Goal: Transaction & Acquisition: Purchase product/service

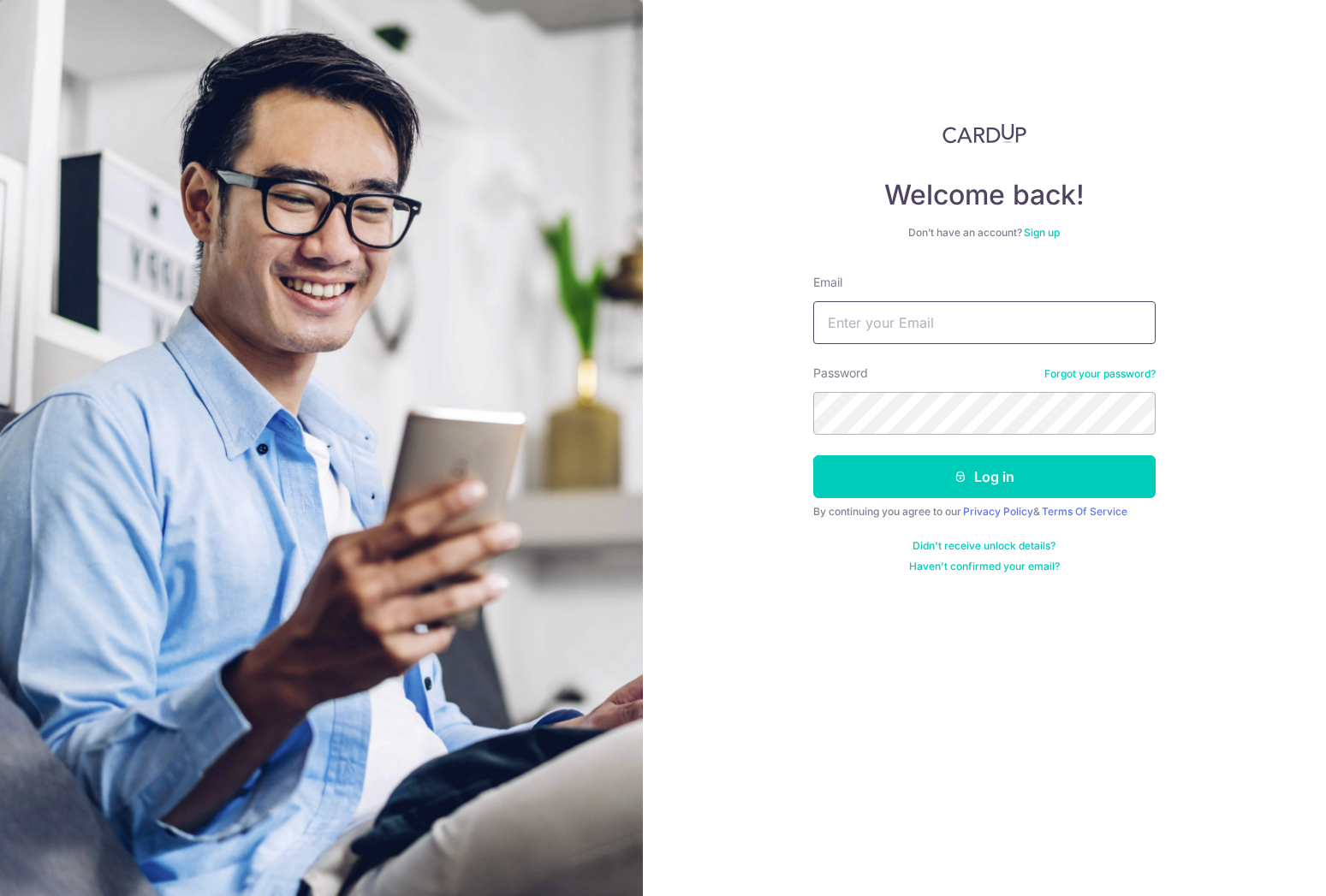
click at [982, 331] on input "Email" at bounding box center [984, 323] width 343 height 43
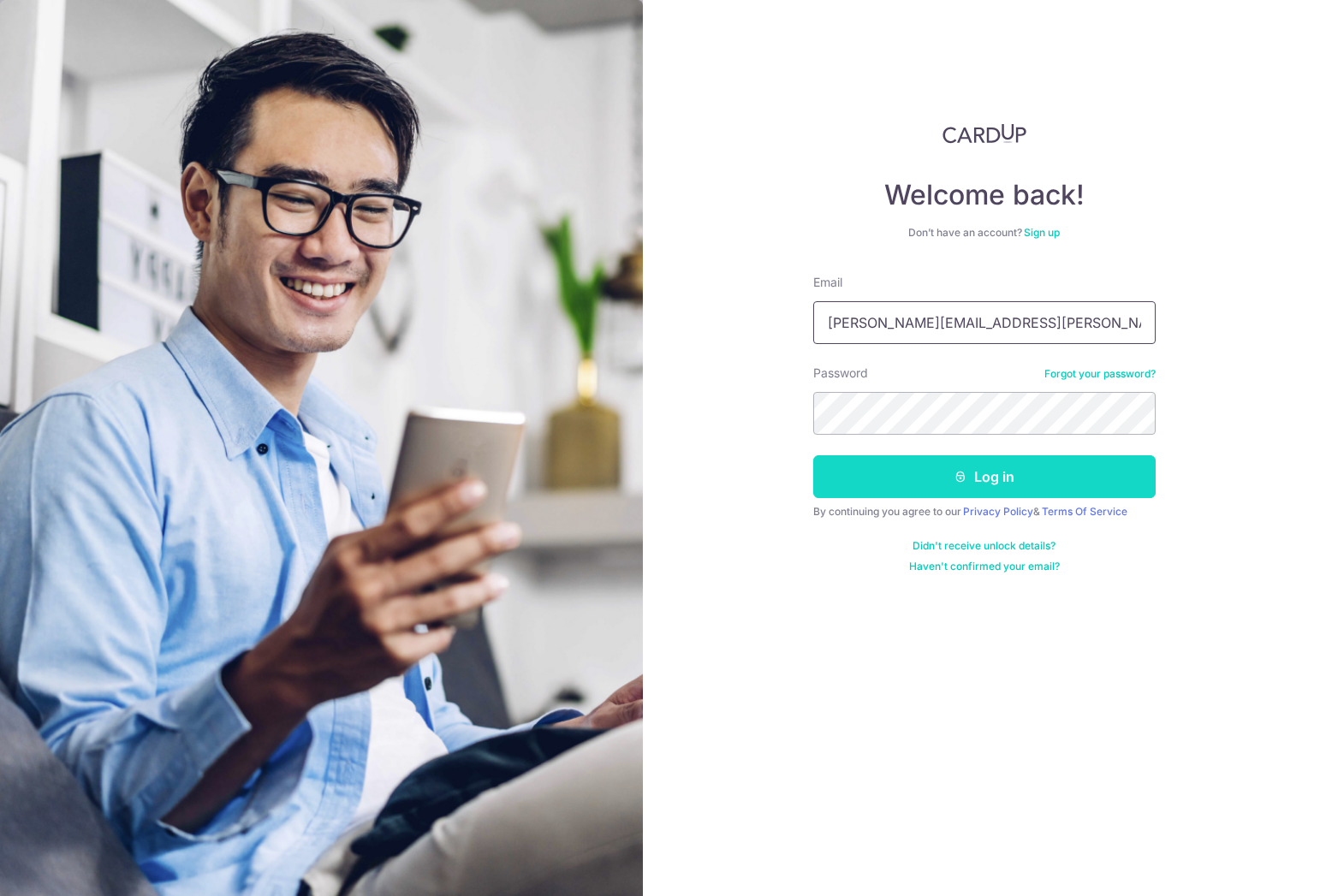
type input "thomas.chan@goldensummitgroup.com"
click at [947, 478] on button "Log in" at bounding box center [984, 477] width 343 height 43
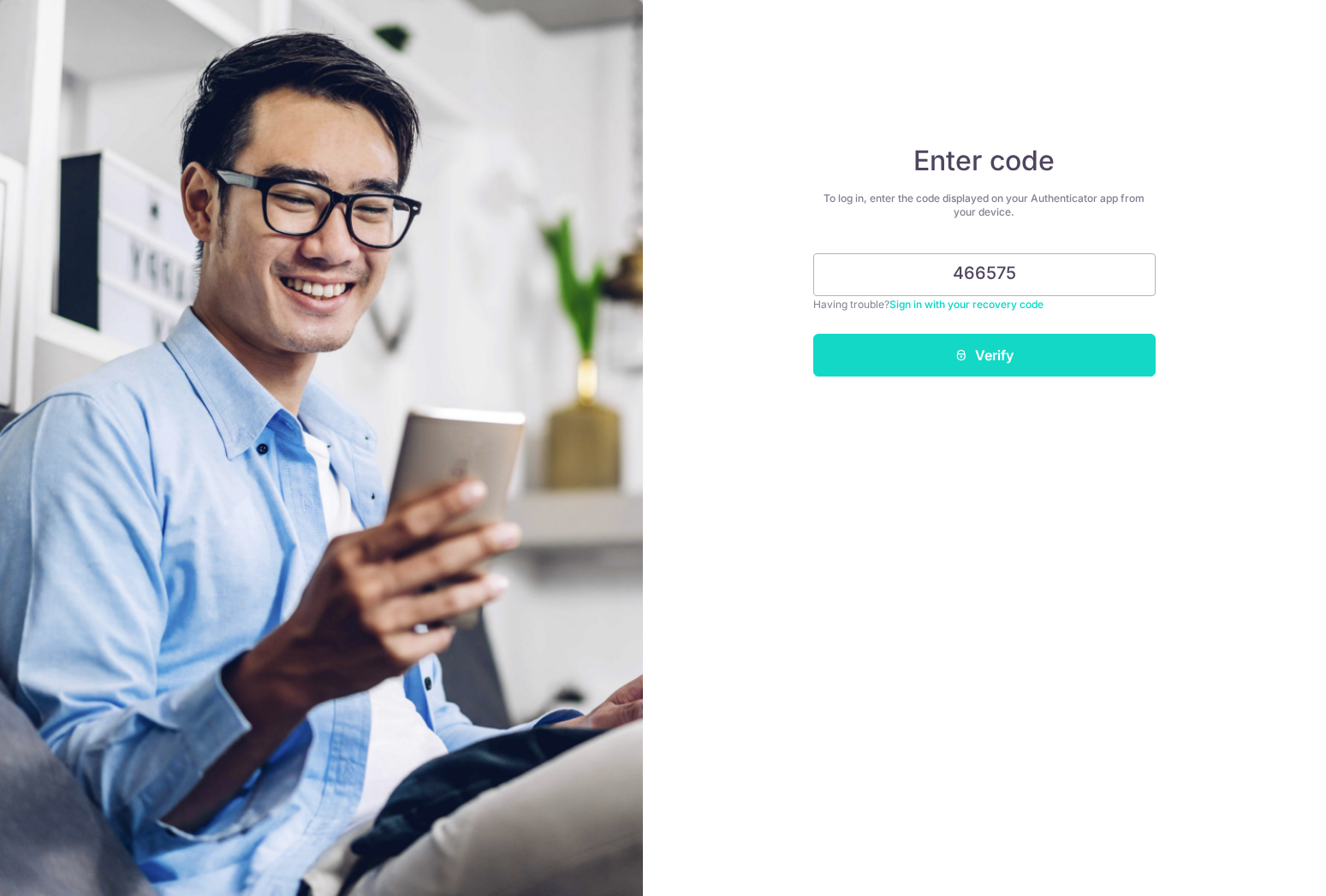
type input "466575"
click at [1017, 368] on button "Verify" at bounding box center [984, 356] width 343 height 43
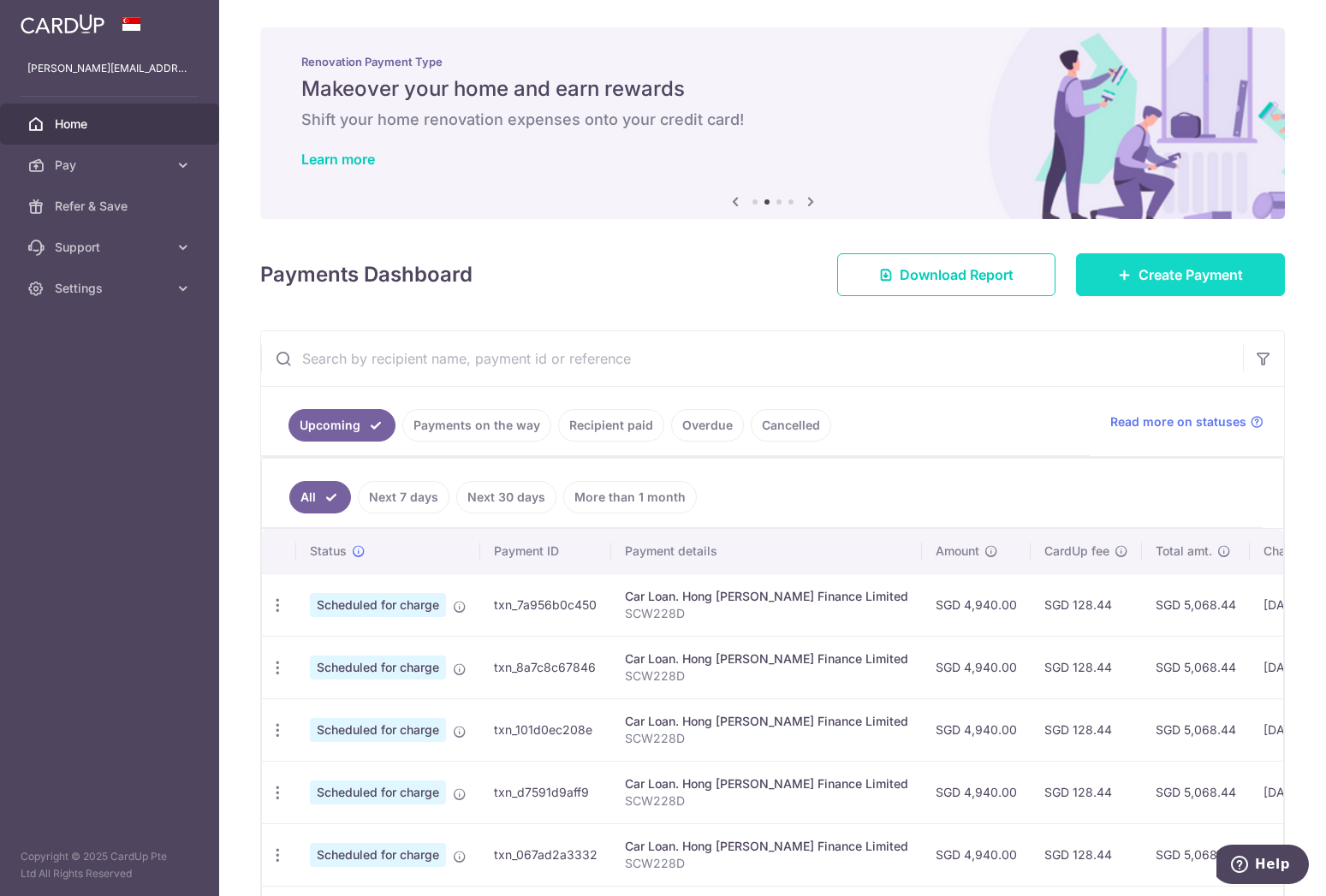
click at [1151, 277] on span "Create Payment" at bounding box center [1191, 275] width 105 height 21
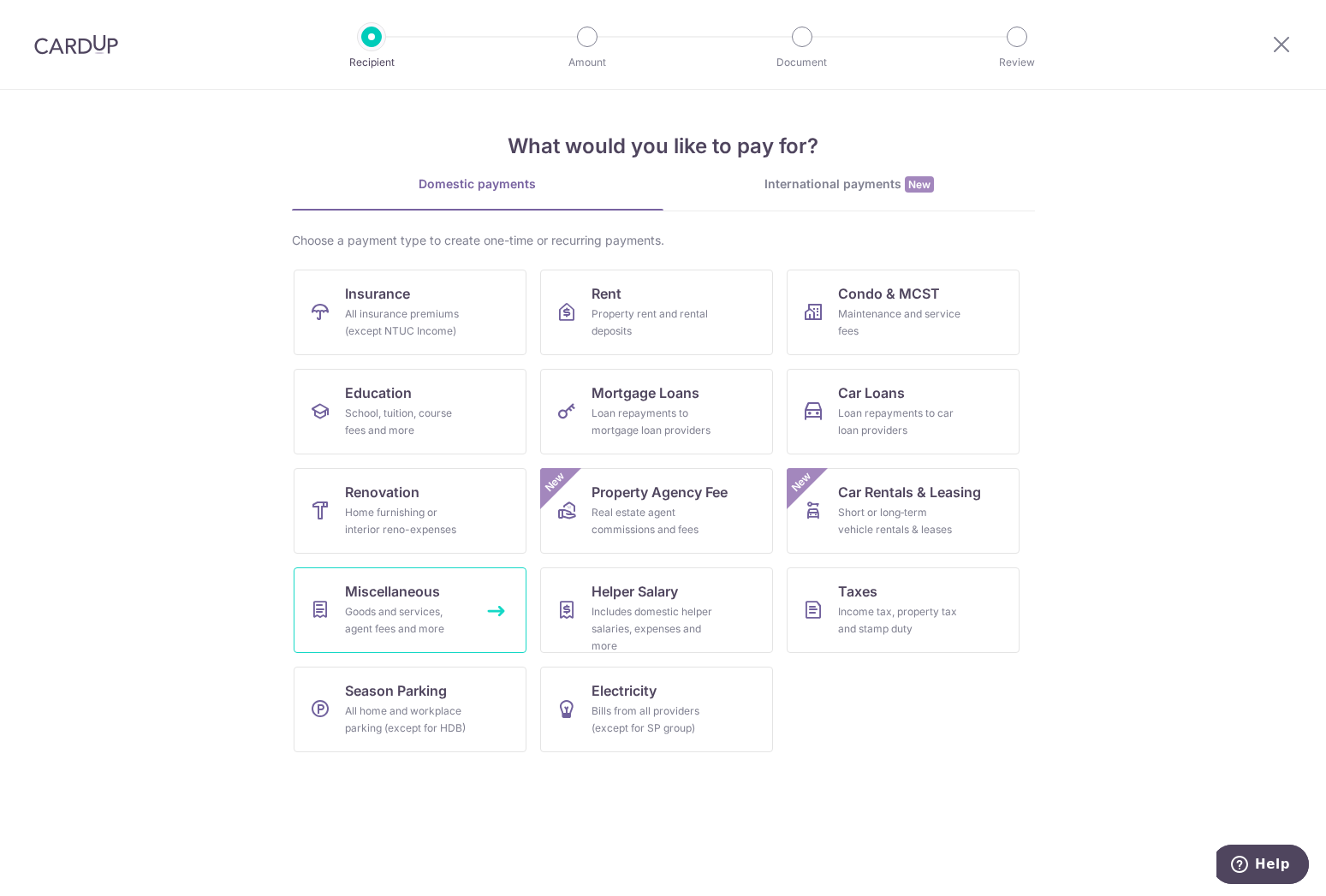
click at [431, 608] on div "Goods and services, agent fees and more" at bounding box center [406, 620] width 123 height 34
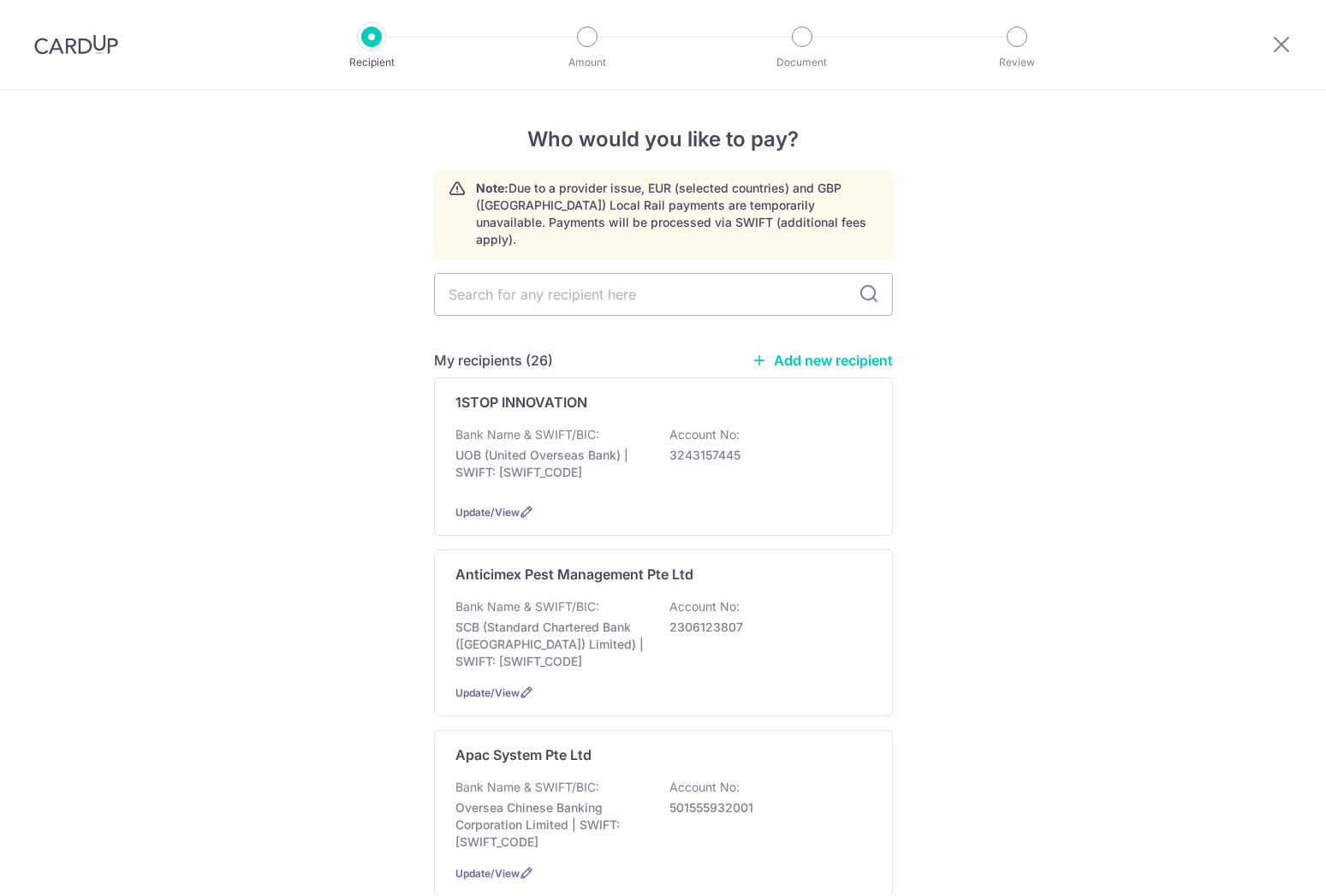
click at [545, 285] on input "text" at bounding box center [663, 295] width 459 height 43
type input "sysm"
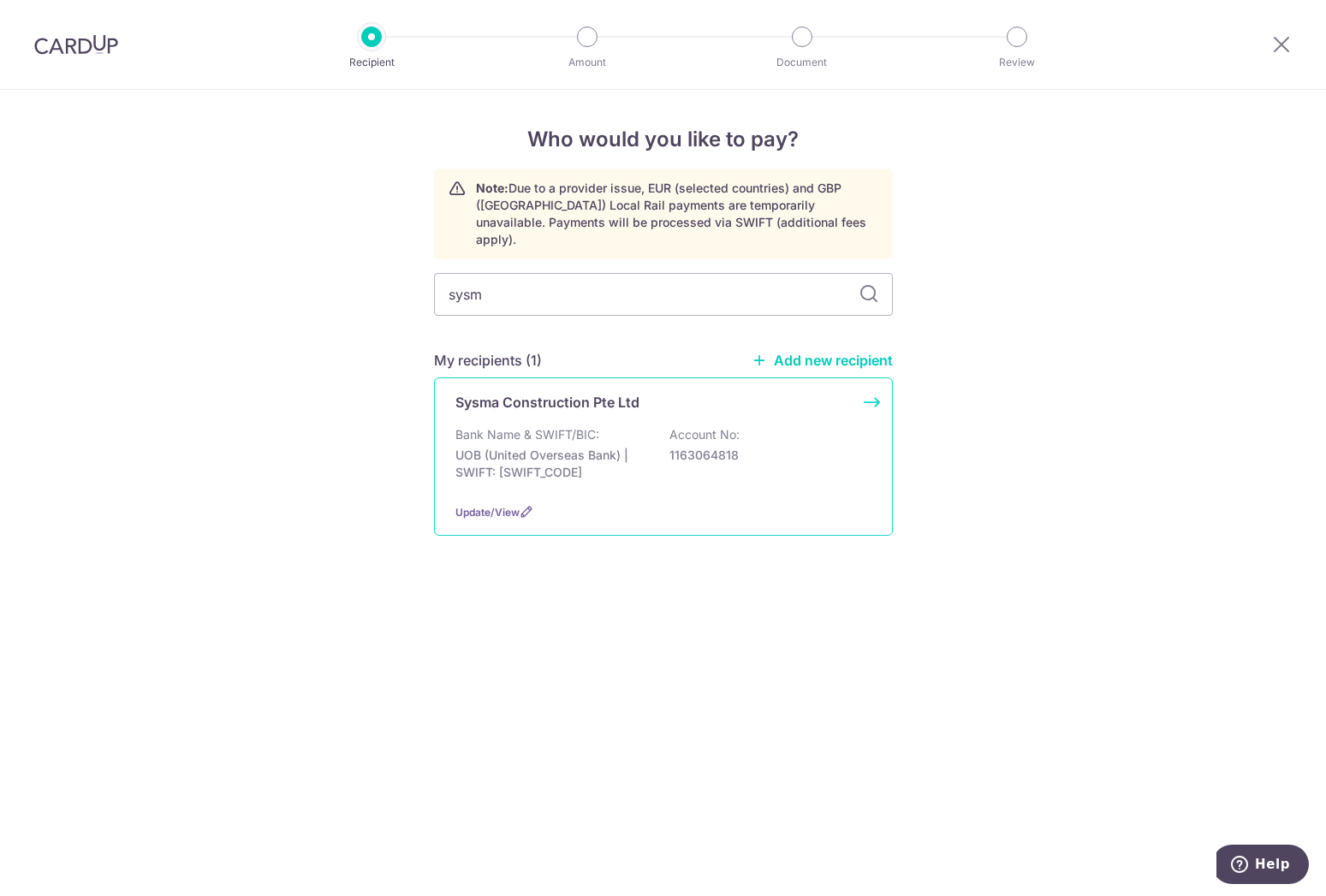
click at [548, 426] on p "Bank Name & SWIFT/BIC:" at bounding box center [527, 435] width 144 height 17
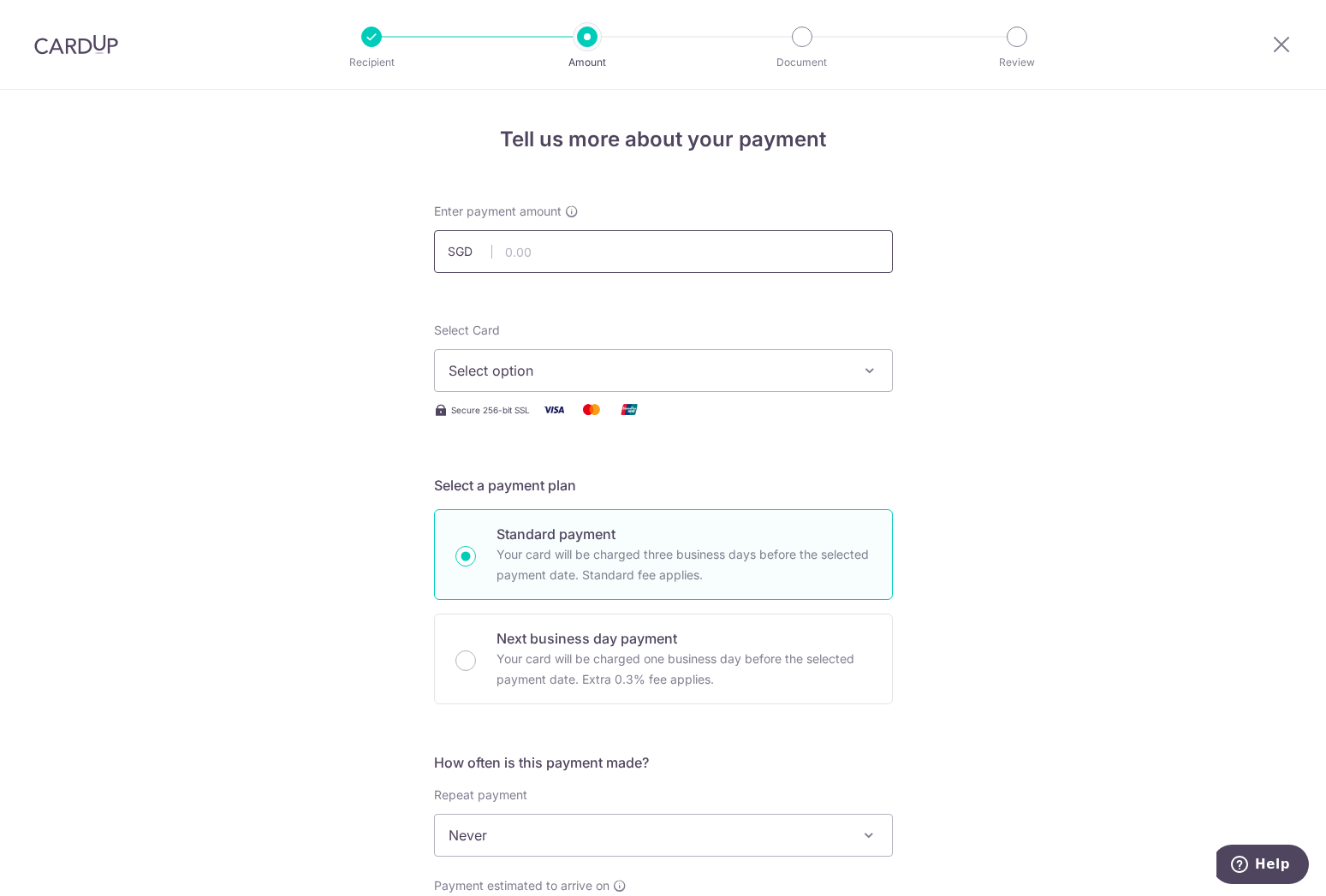
click at [570, 264] on input "text" at bounding box center [663, 252] width 459 height 43
type input "2,709.26"
click at [552, 365] on span "Select option" at bounding box center [648, 370] width 399 height 21
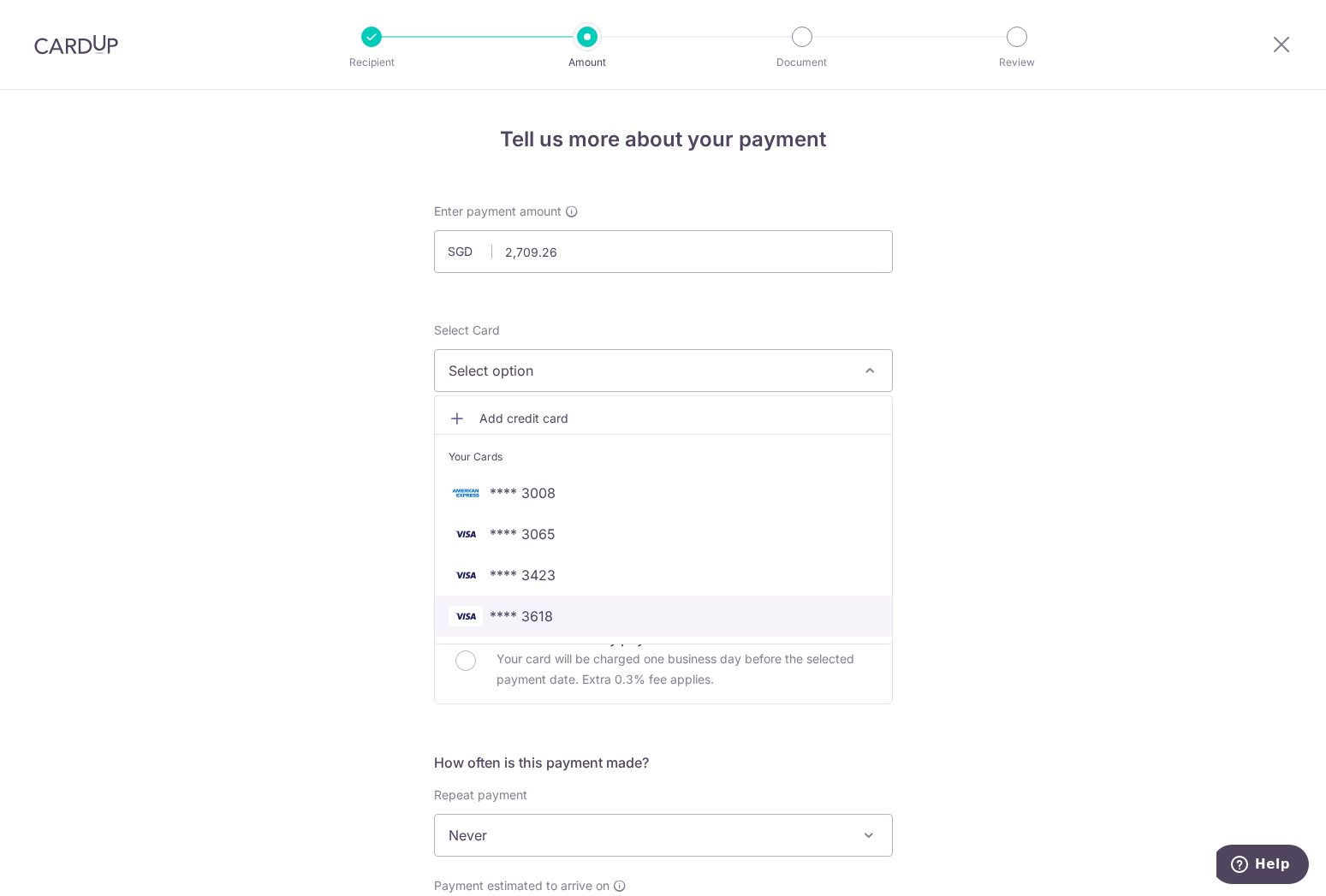
click at [548, 618] on span "**** 3618" at bounding box center [522, 616] width 64 height 21
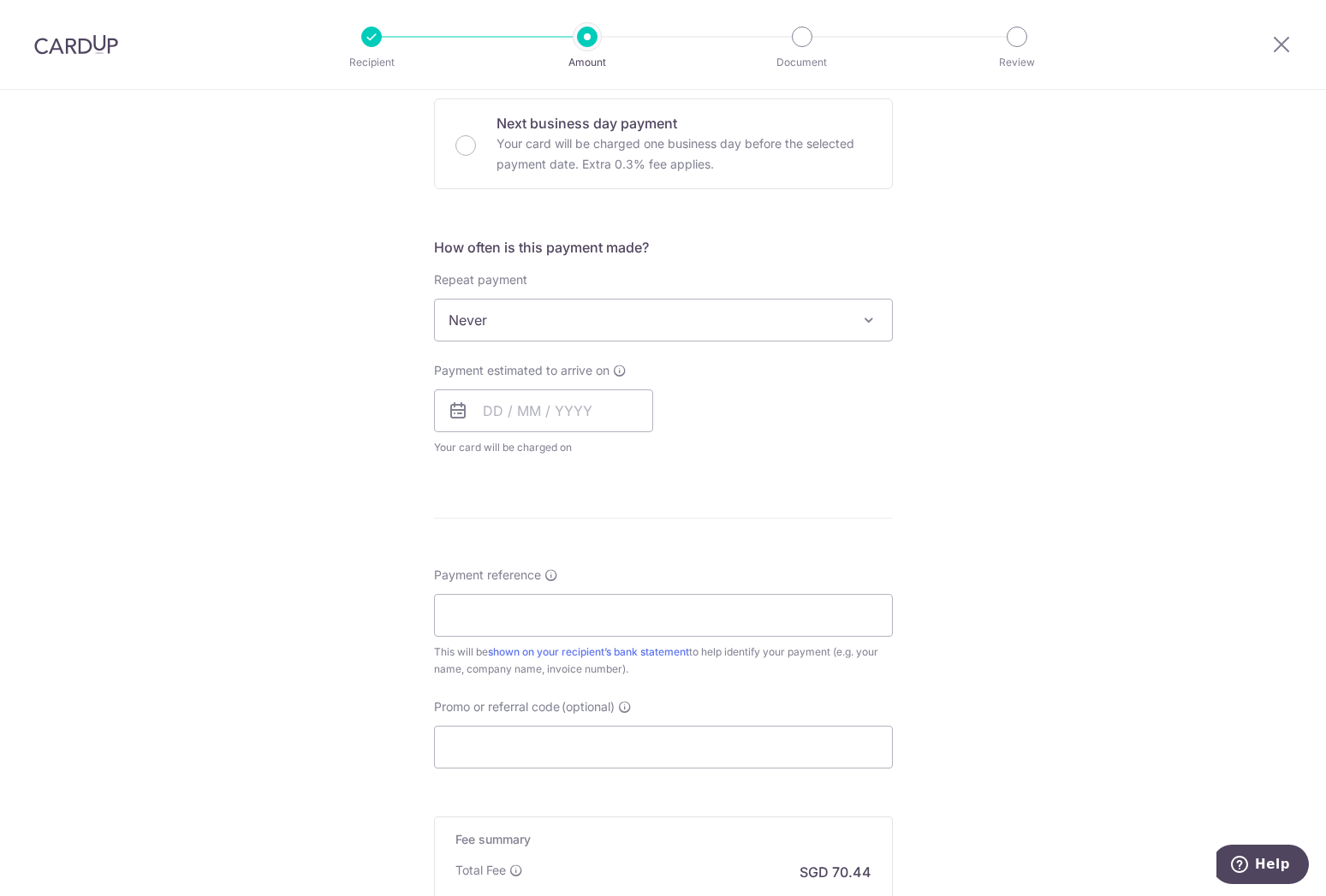
scroll to position [524, 0]
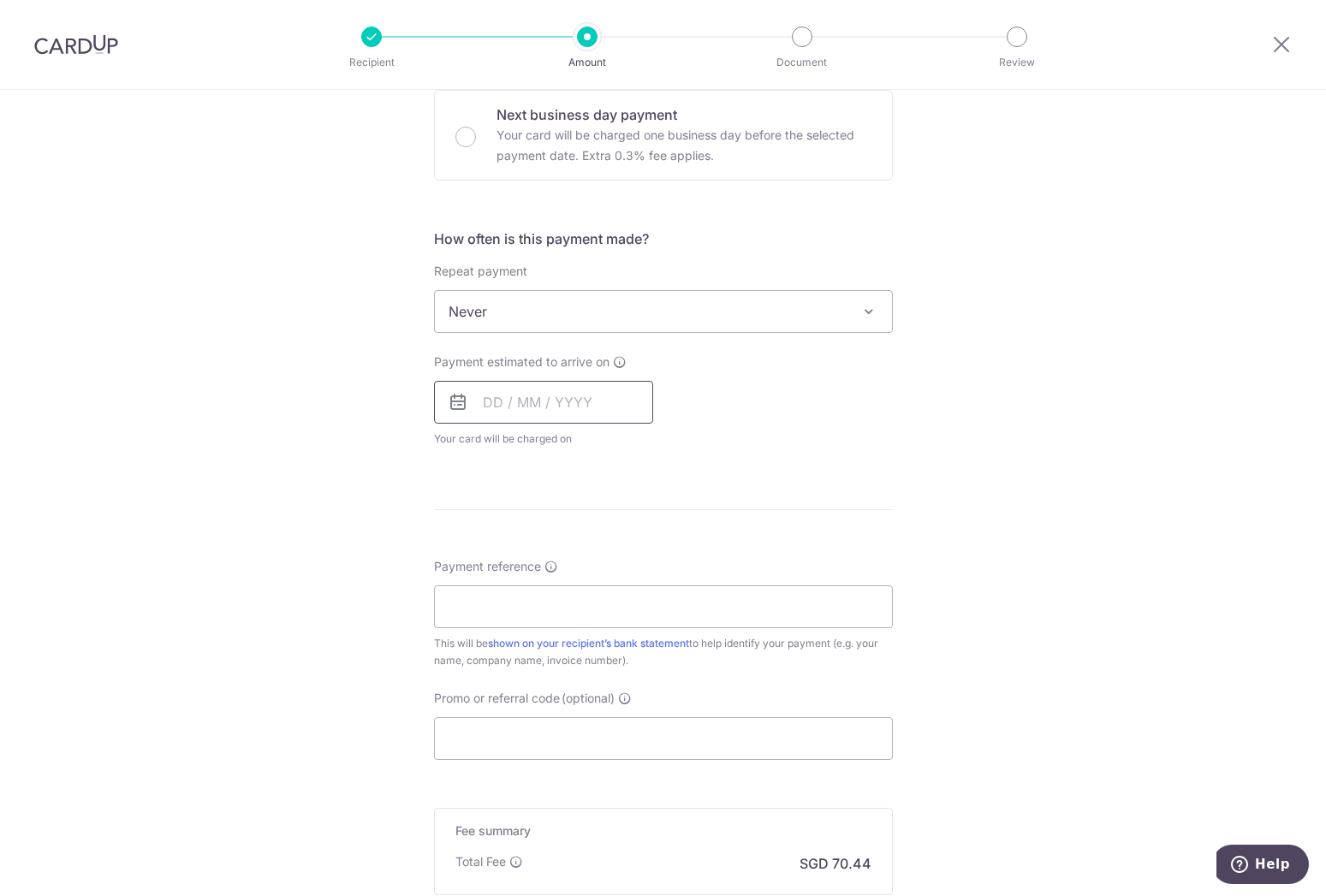
click at [500, 408] on input "text" at bounding box center [543, 402] width 219 height 43
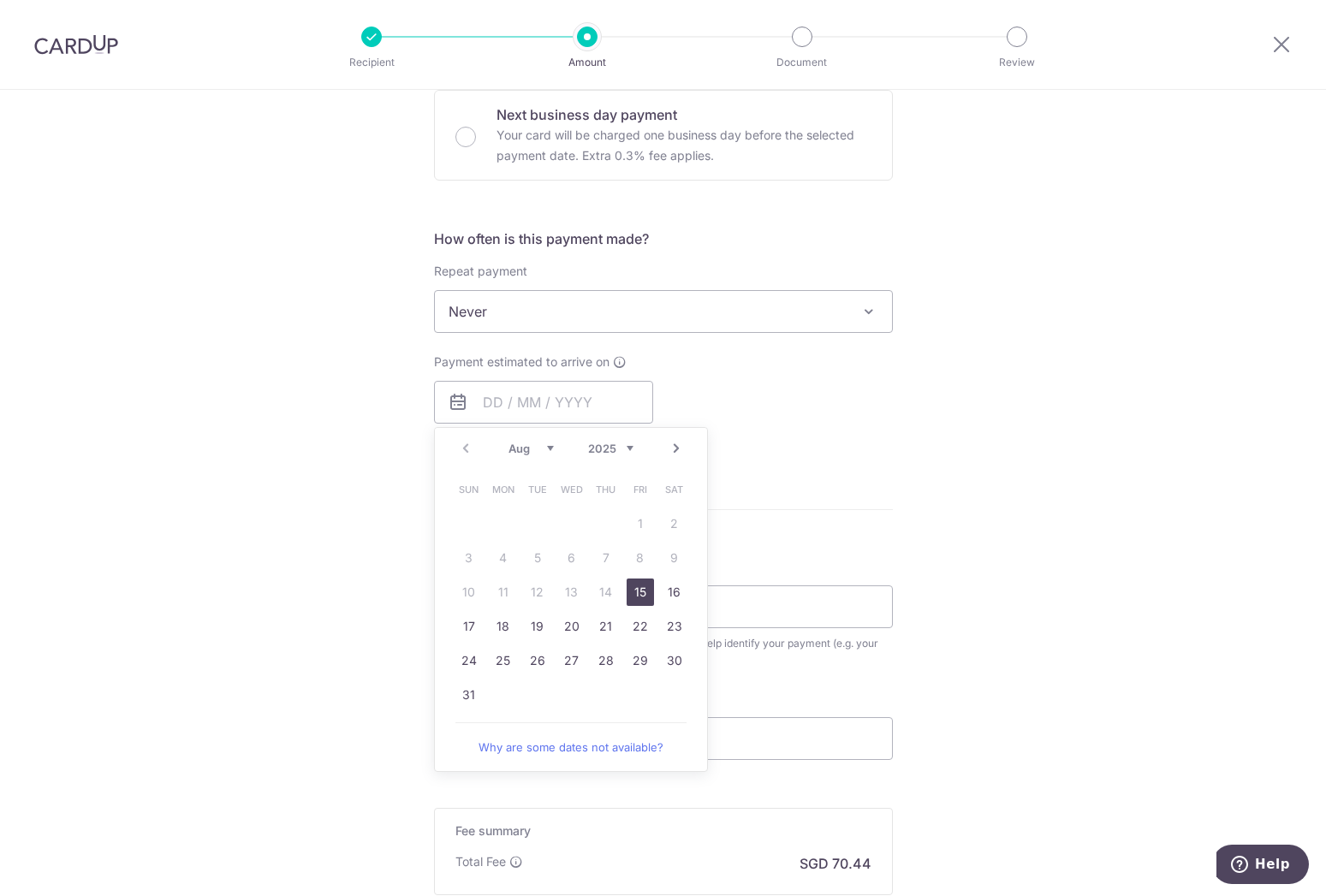
click at [629, 587] on link "15" at bounding box center [640, 592] width 27 height 27
type input "15/08/2025"
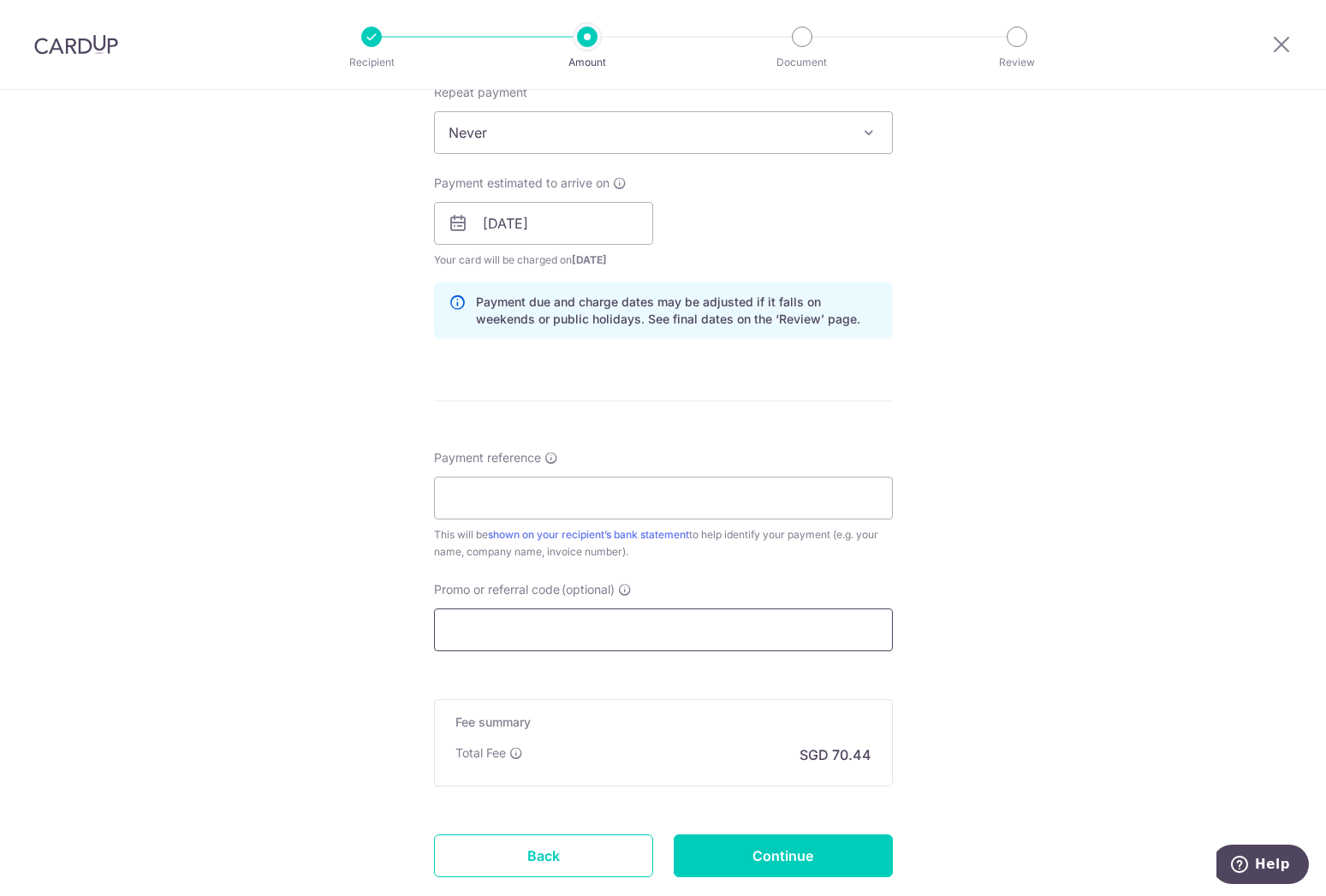
scroll to position [812, 0]
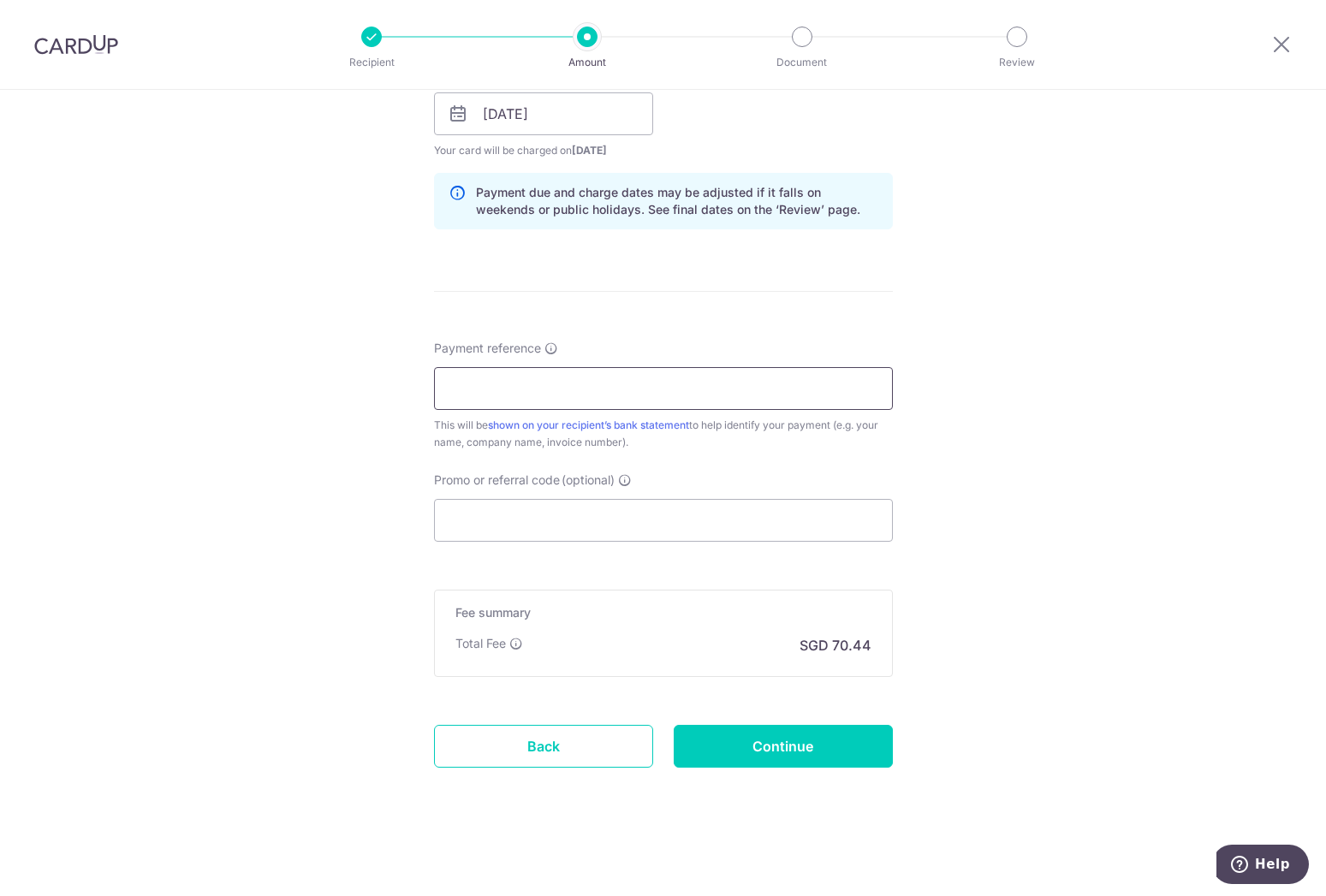
click at [548, 401] on input "Payment reference" at bounding box center [663, 388] width 459 height 43
type input "I"
type input "A"
type input "Invoice AR-SHL002-202508005"
click at [602, 511] on input "Promo or referral code (optional)" at bounding box center [663, 521] width 459 height 43
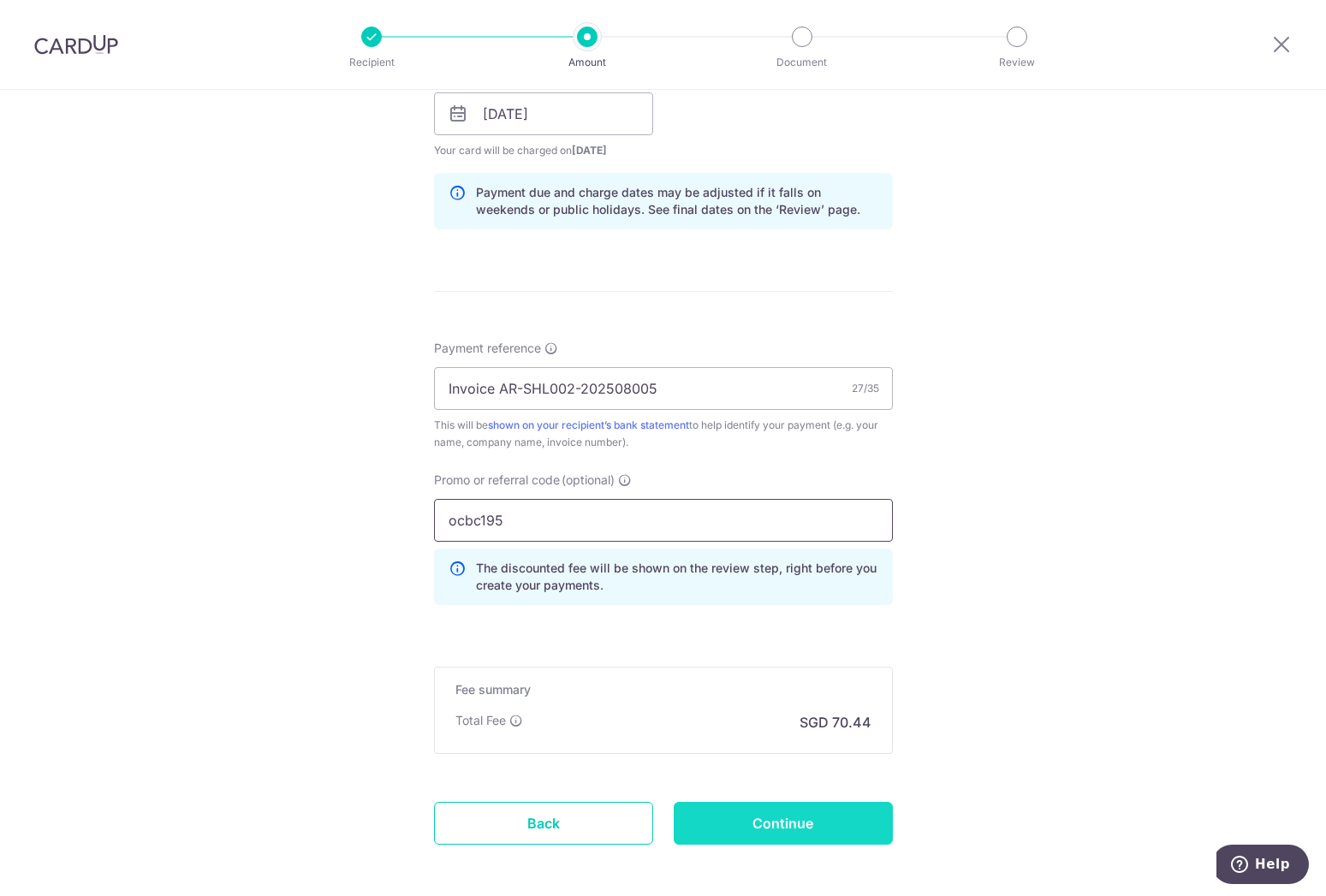
type input "ocbc195"
click at [805, 827] on input "Continue" at bounding box center [783, 824] width 219 height 43
type input "Create Schedule"
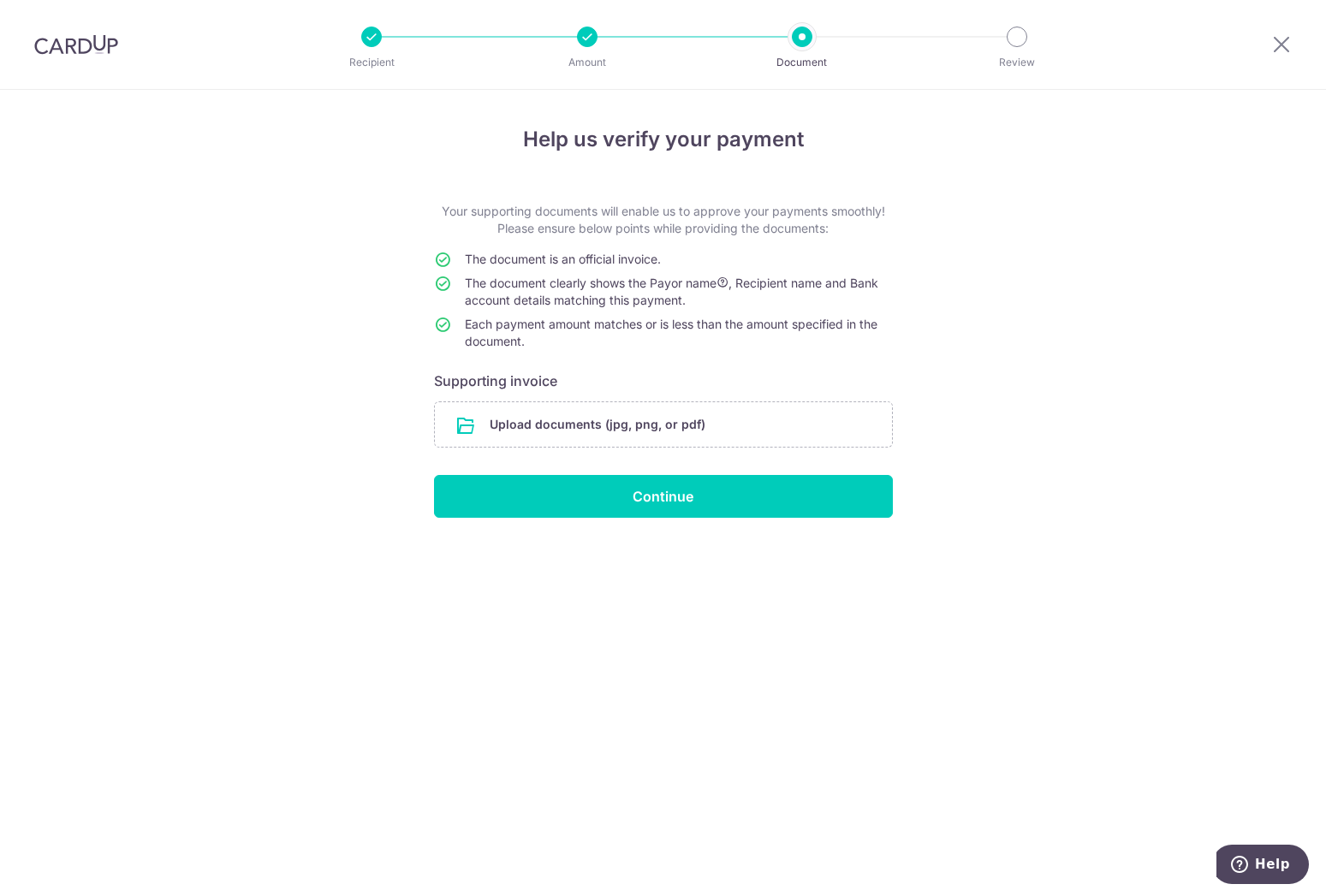
click at [570, 430] on input "file" at bounding box center [663, 424] width 457 height 45
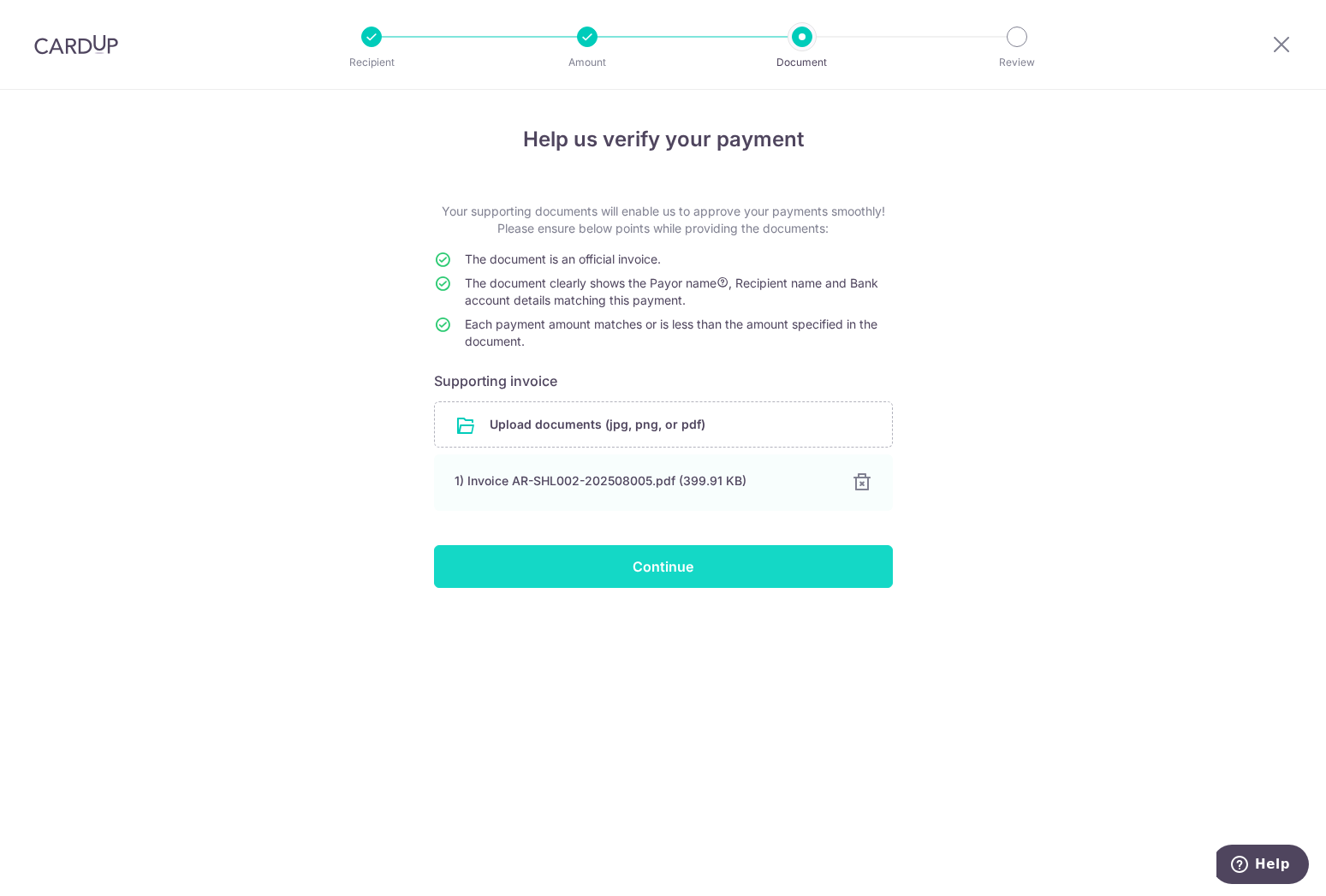
click at [756, 560] on input "Continue" at bounding box center [663, 567] width 459 height 43
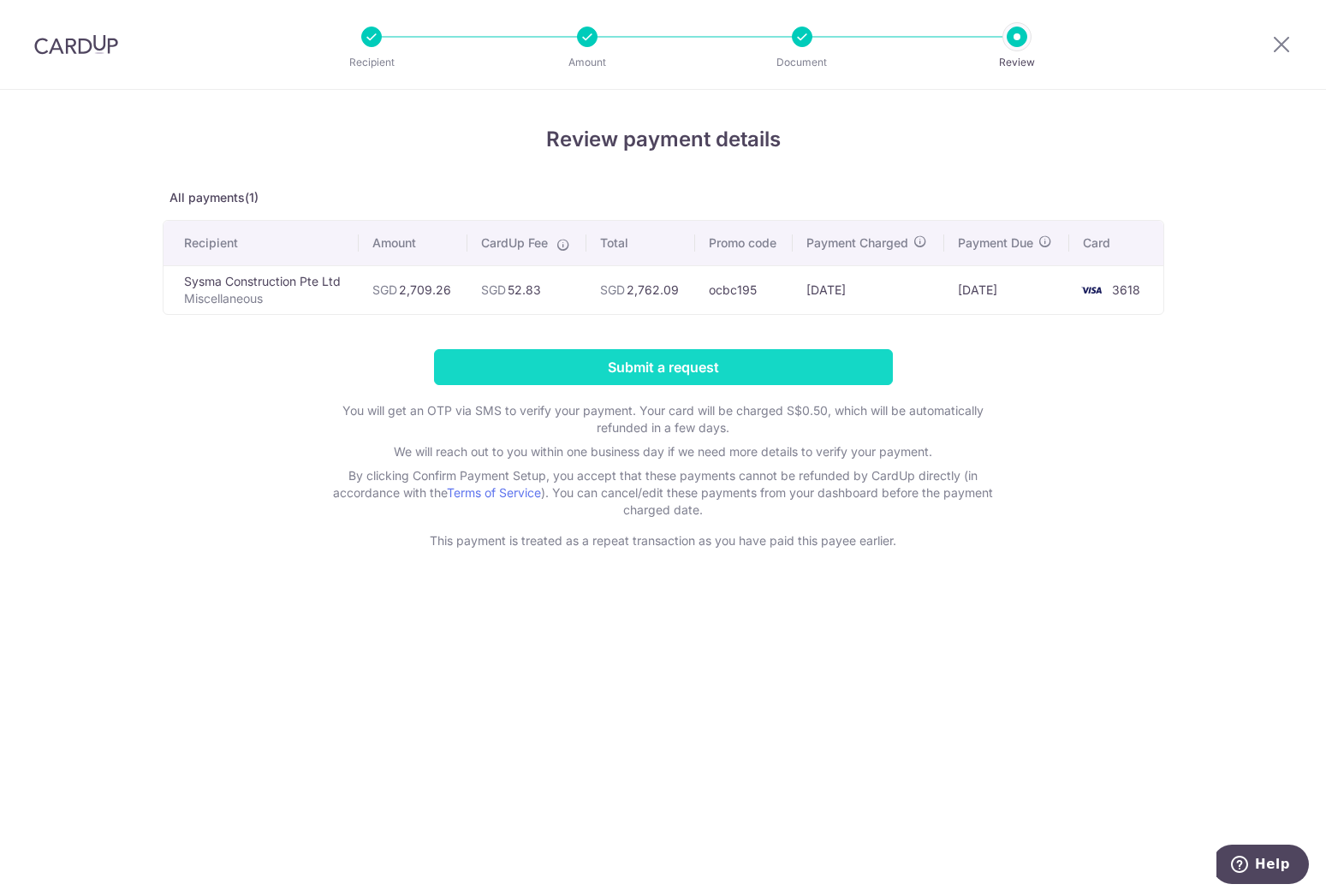
click at [644, 364] on input "Submit a request" at bounding box center [663, 367] width 459 height 36
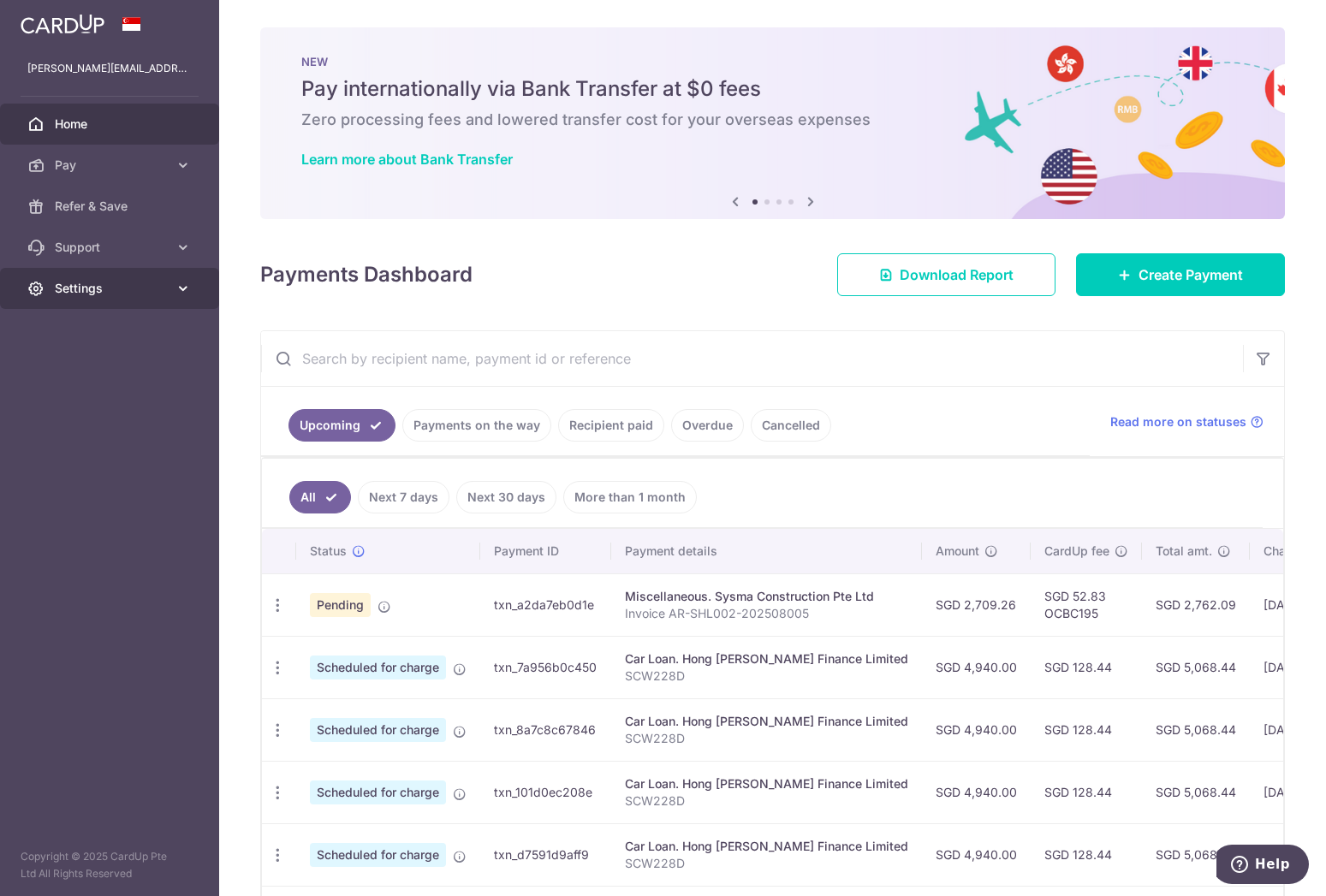
click at [70, 290] on span "Settings" at bounding box center [112, 289] width 113 height 17
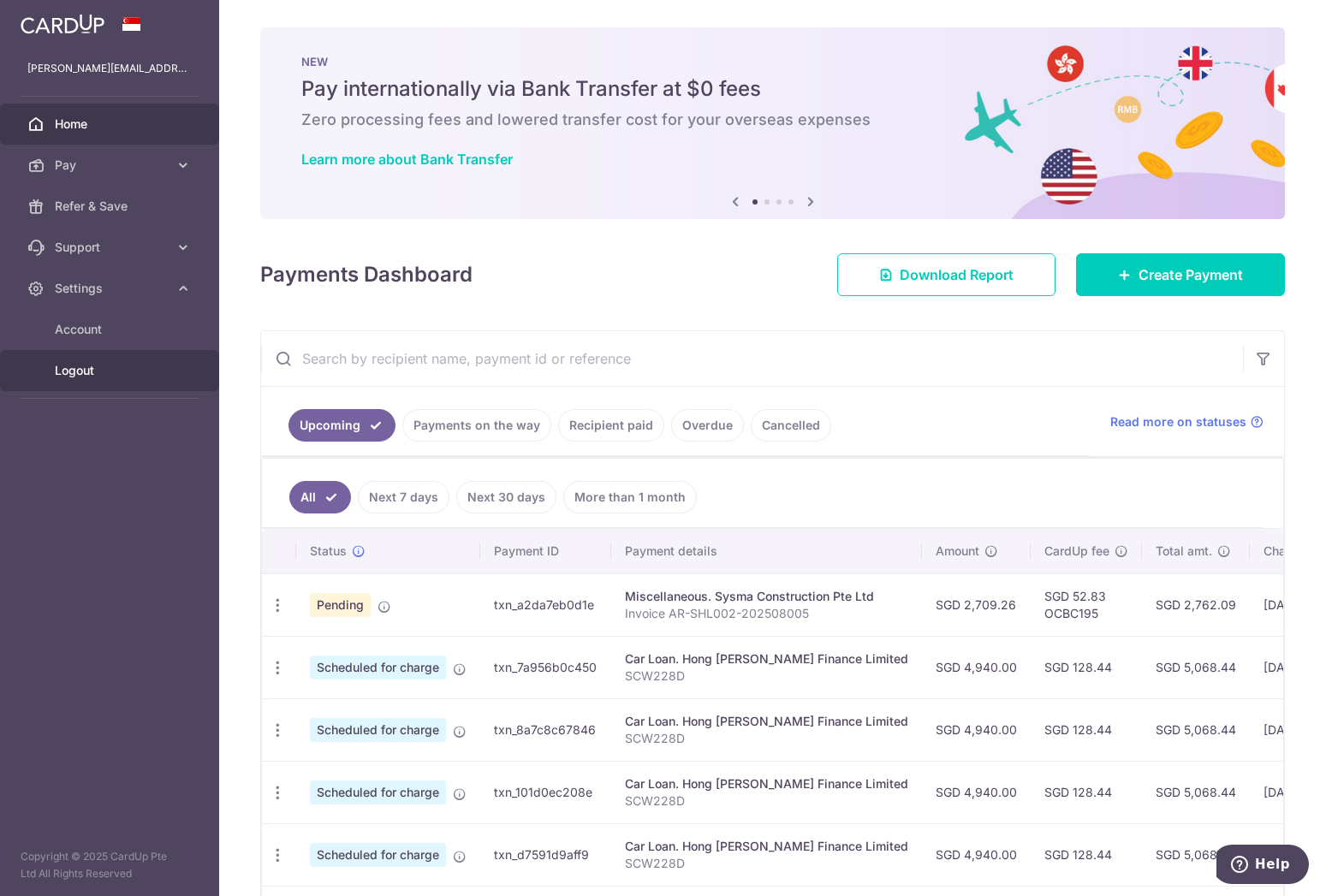
click at [88, 383] on link "Logout" at bounding box center [109, 370] width 219 height 41
